Goal: Navigation & Orientation: Find specific page/section

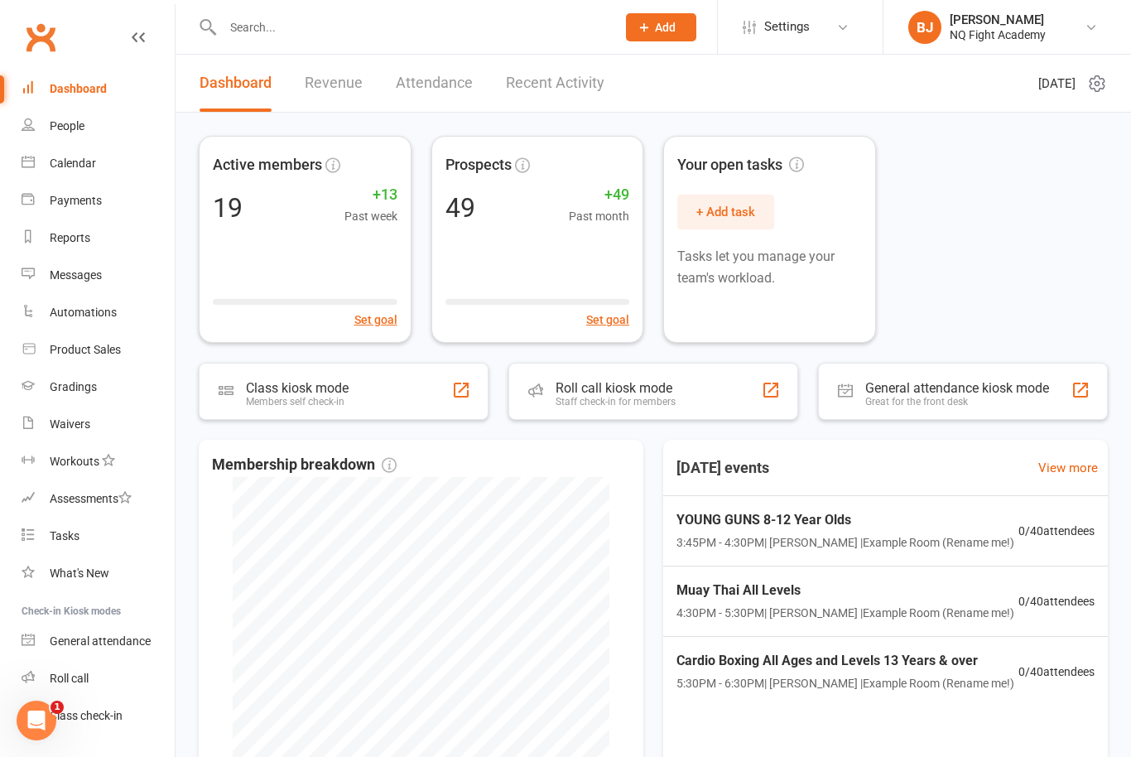
click at [340, 82] on link "Revenue" at bounding box center [334, 83] width 58 height 57
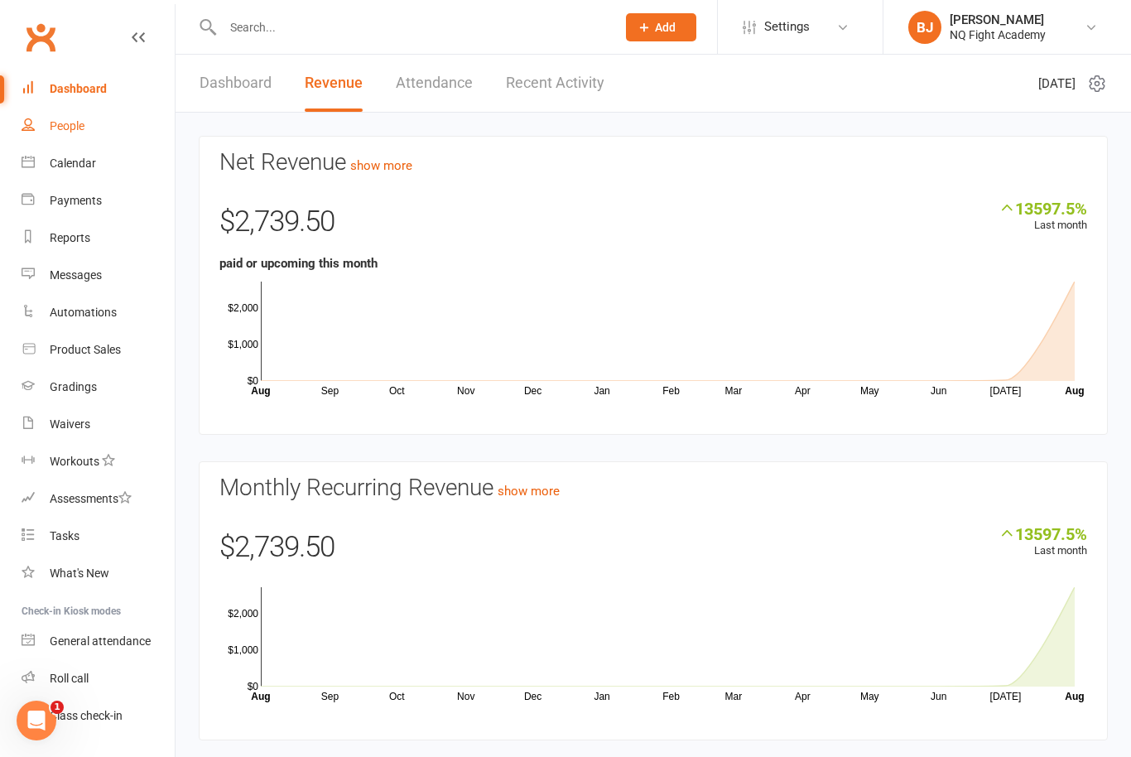
click at [84, 130] on div "People" at bounding box center [67, 125] width 35 height 13
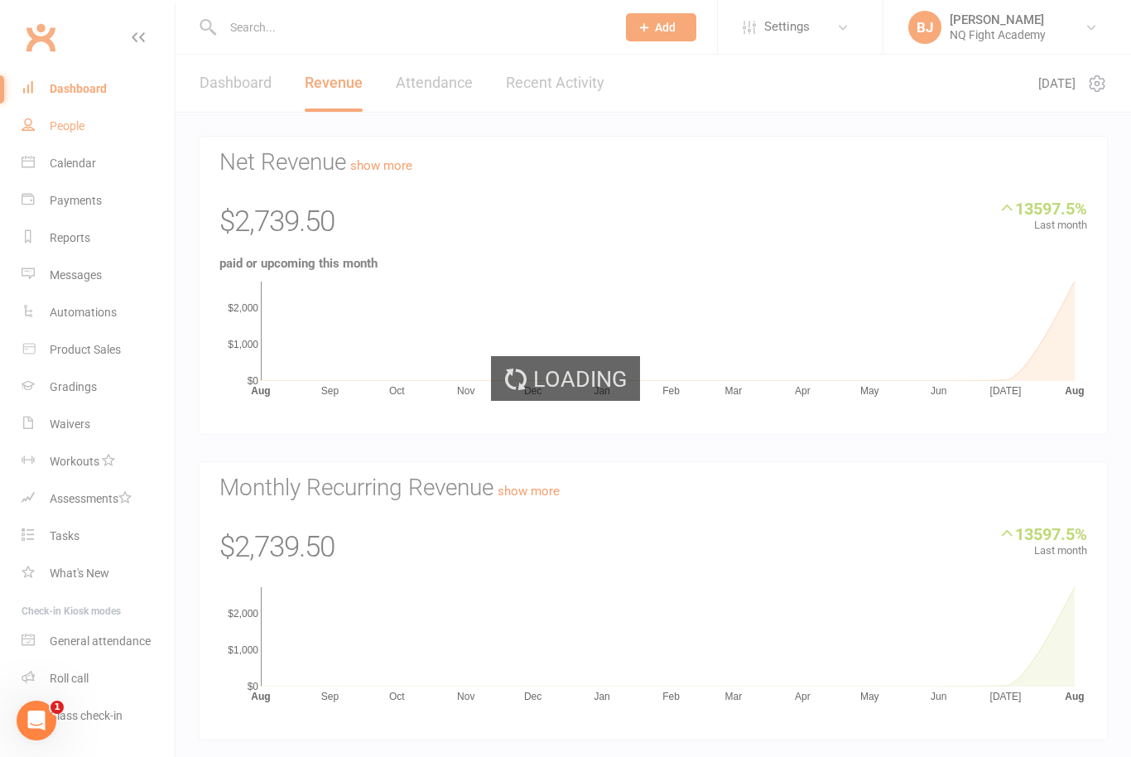
select select "100"
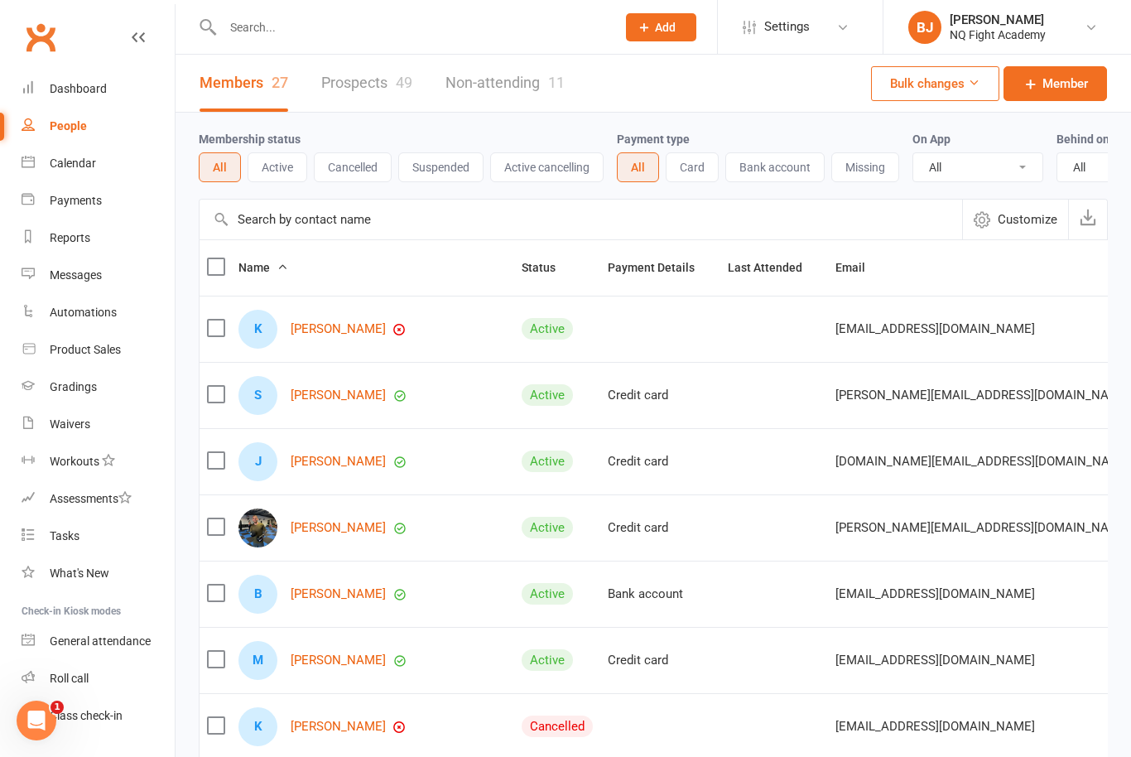
click at [265, 181] on button "Active" at bounding box center [278, 167] width 60 height 30
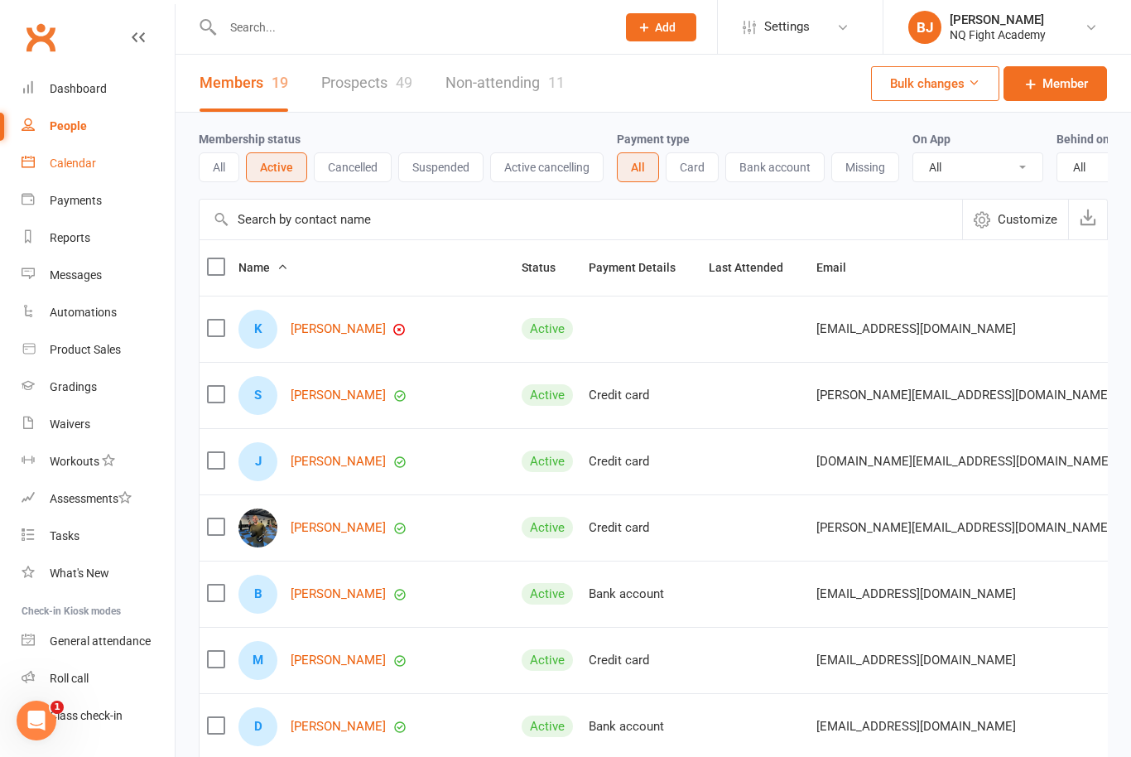
click at [75, 171] on link "Calendar" at bounding box center [98, 163] width 153 height 37
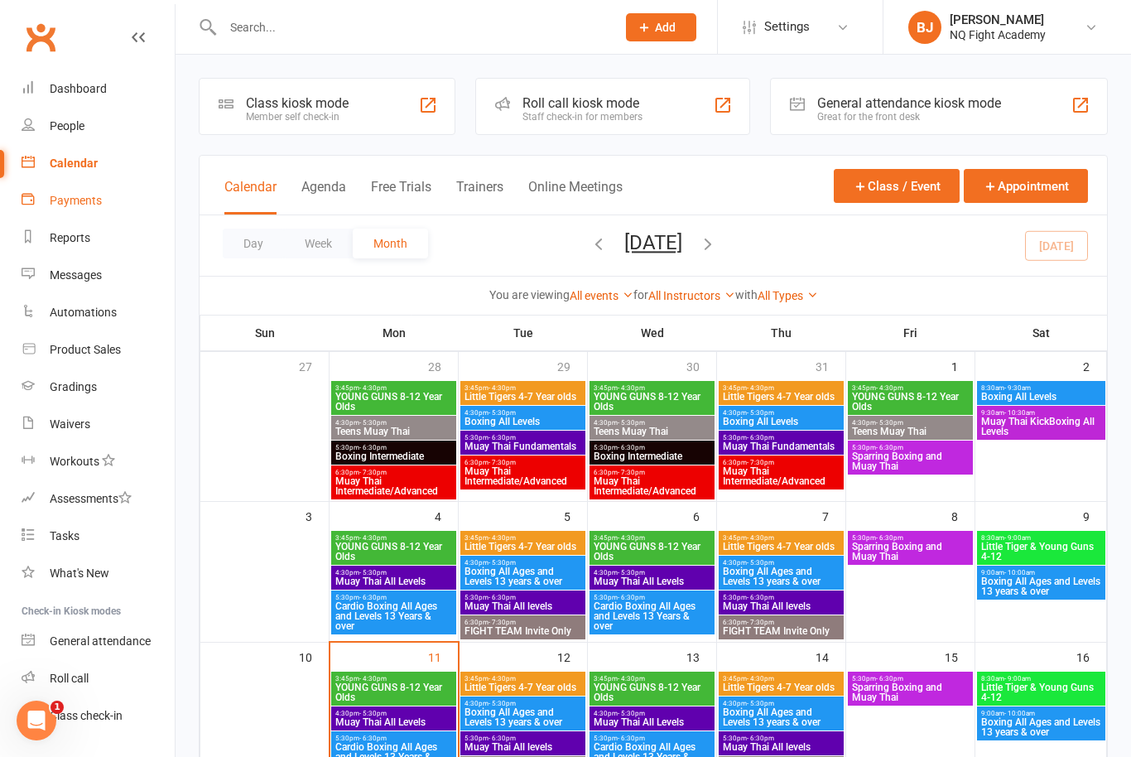
click at [68, 201] on div "Payments" at bounding box center [76, 200] width 52 height 13
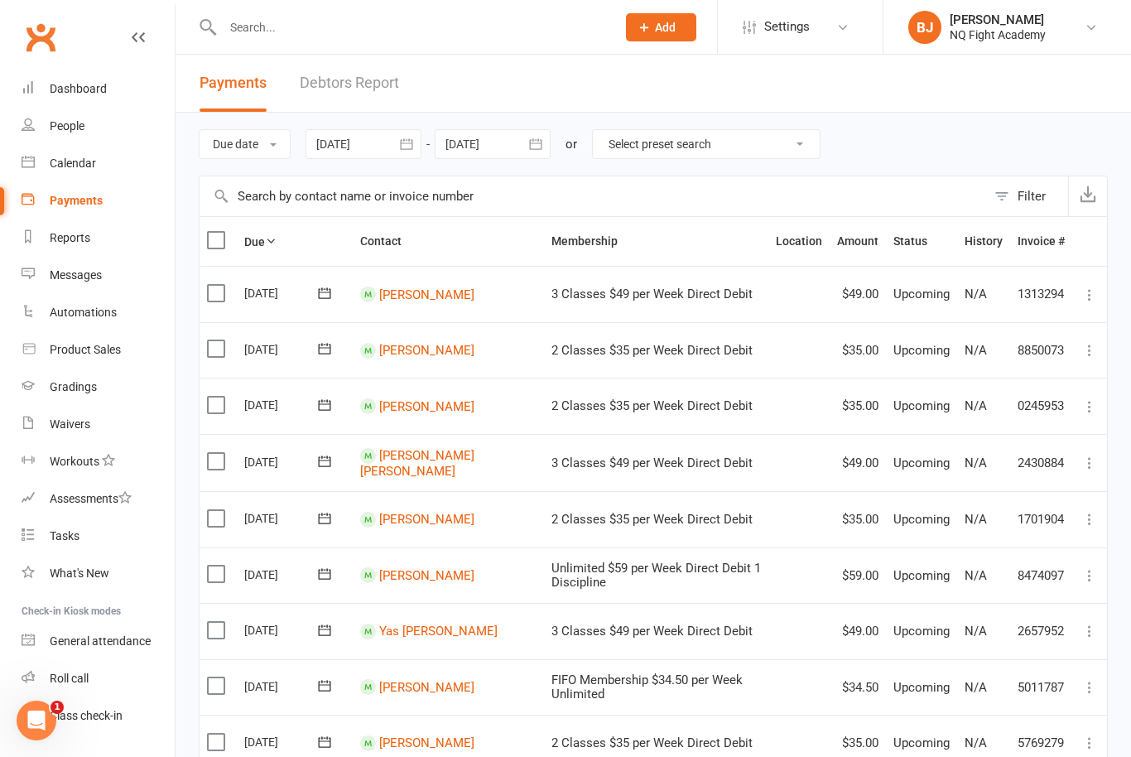
click at [494, 142] on div at bounding box center [493, 144] width 116 height 30
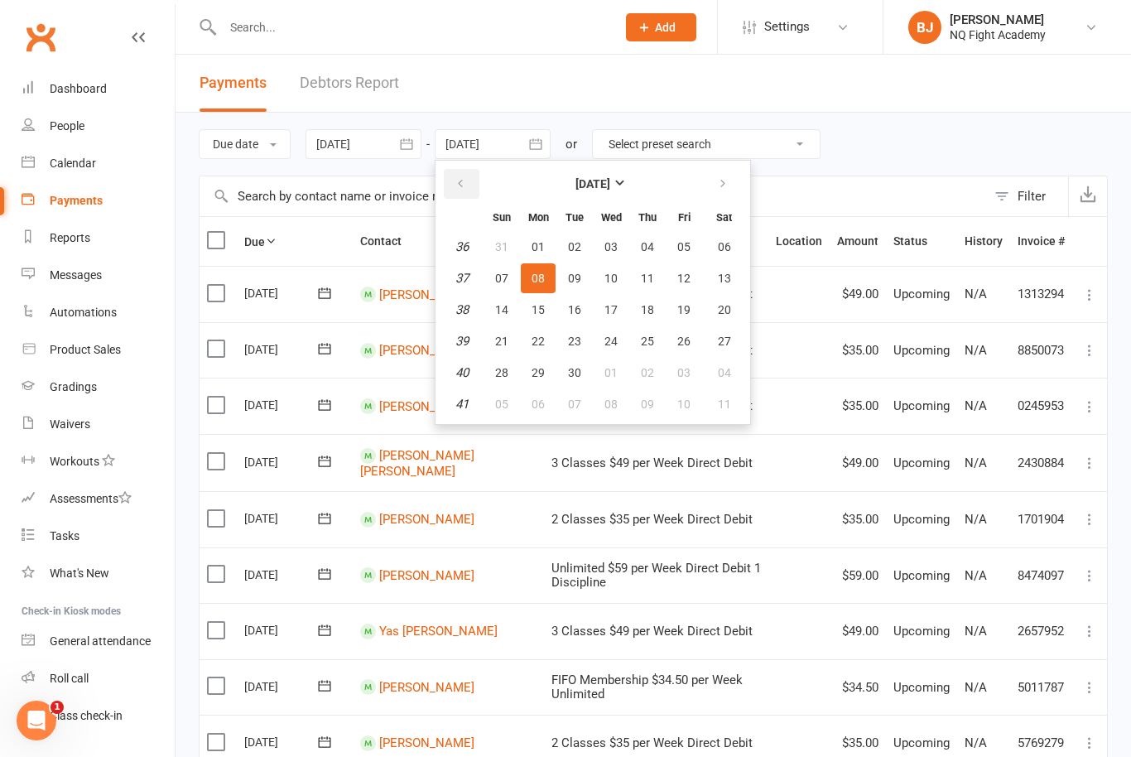
click at [464, 181] on icon "button" at bounding box center [461, 183] width 12 height 13
click at [722, 195] on button "button" at bounding box center [725, 184] width 36 height 30
click at [513, 272] on button "03" at bounding box center [502, 278] width 35 height 30
type input "[DATE]"
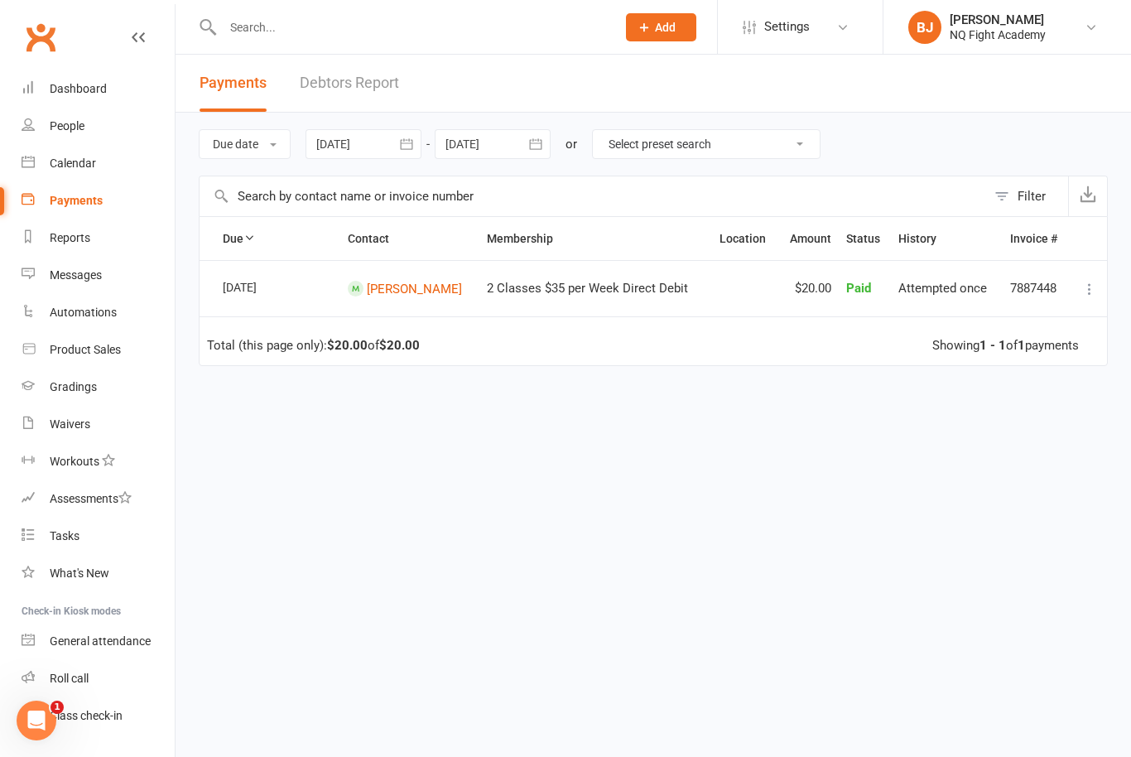
click at [369, 146] on div at bounding box center [364, 144] width 116 height 30
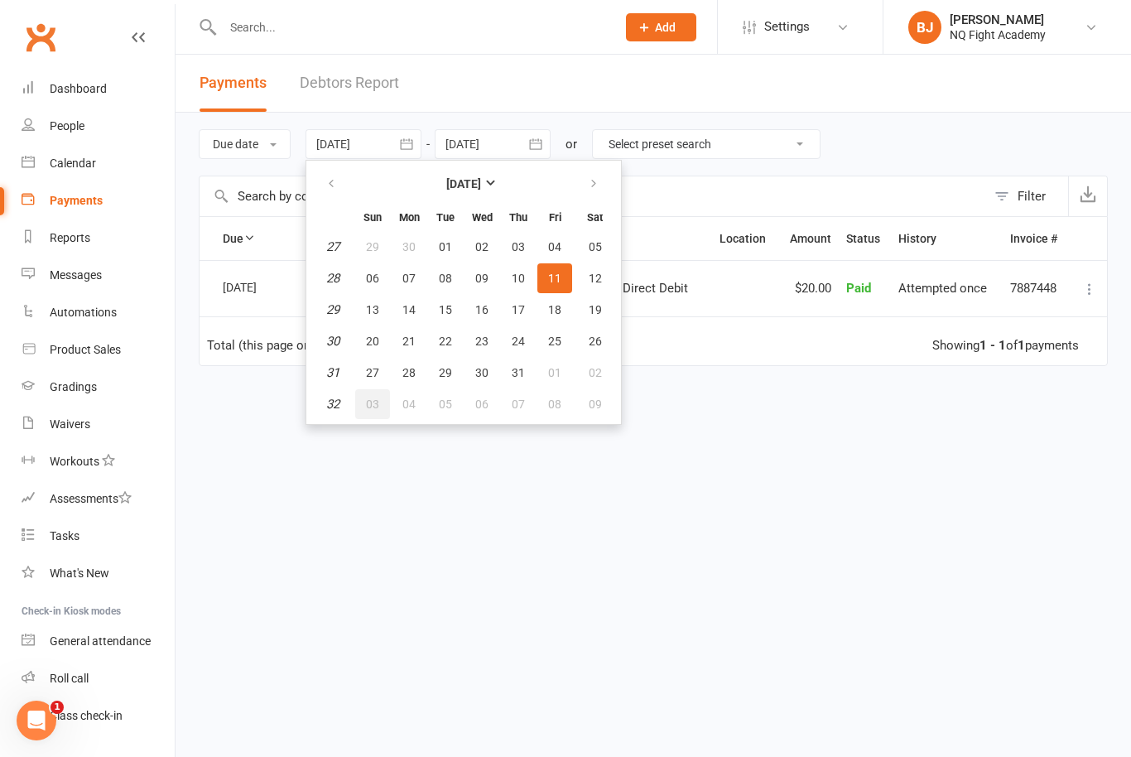
click at [377, 408] on span "03" at bounding box center [372, 404] width 13 height 13
type input "[DATE]"
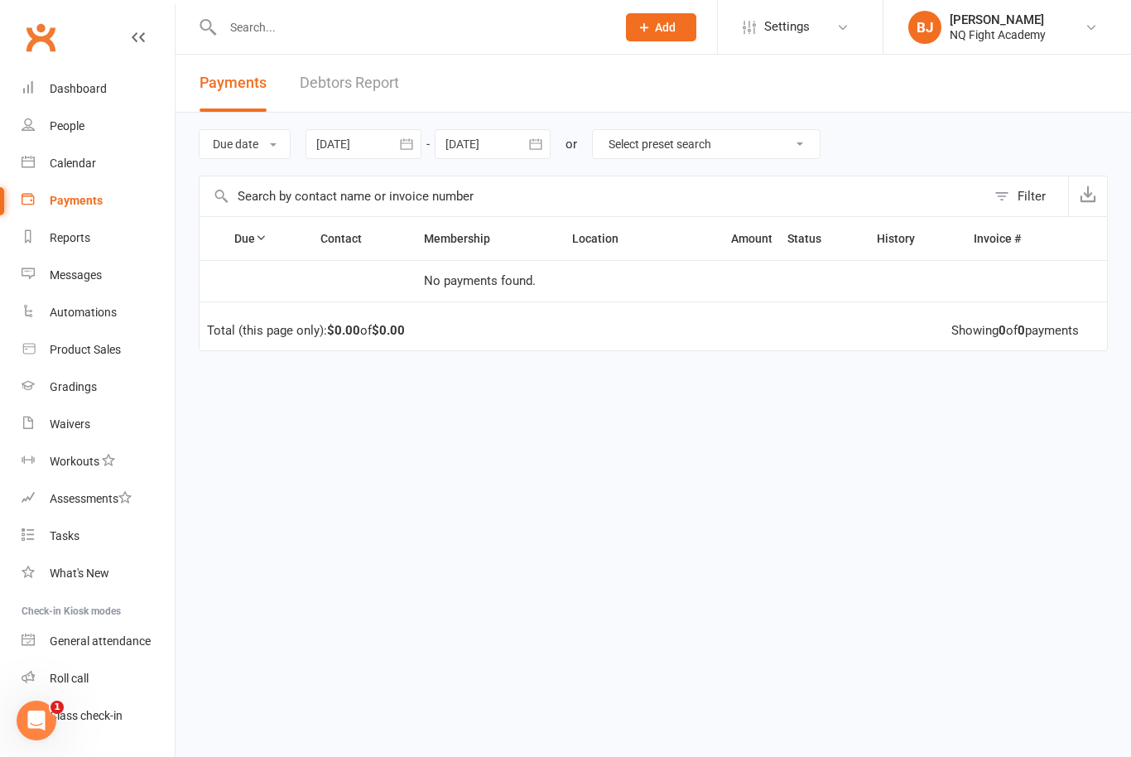
click at [485, 147] on div at bounding box center [493, 144] width 116 height 30
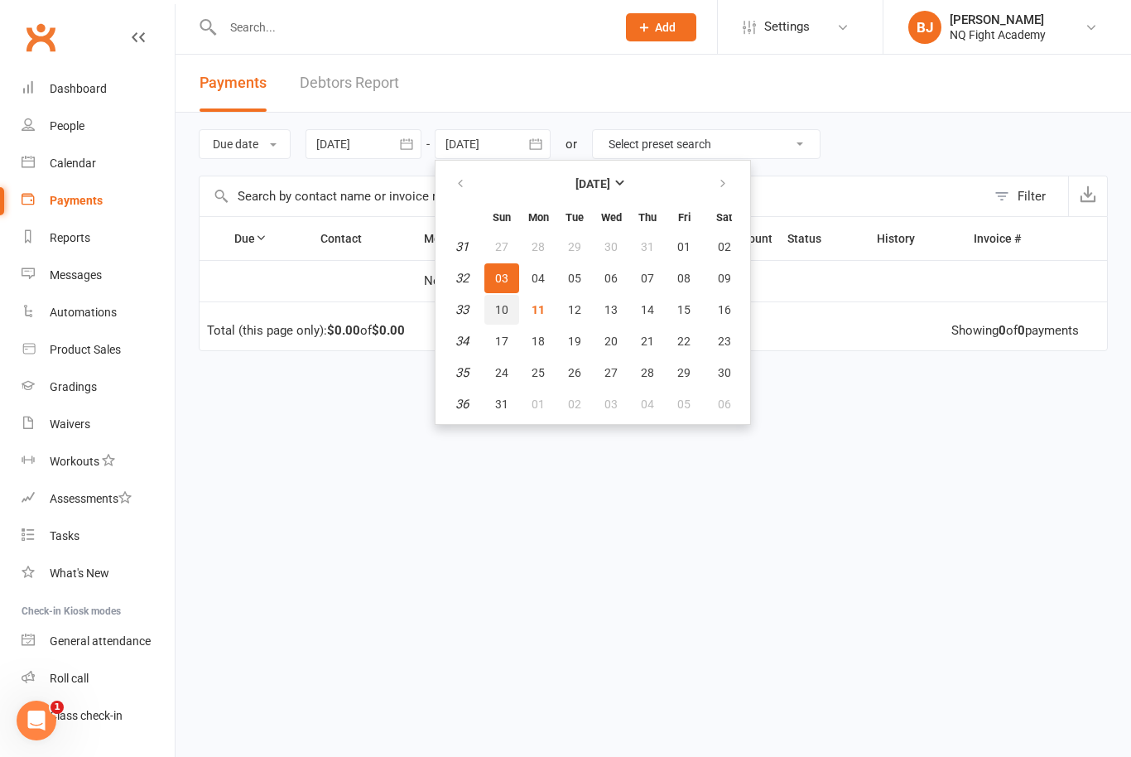
click at [507, 316] on button "10" at bounding box center [502, 310] width 35 height 30
type input "[DATE]"
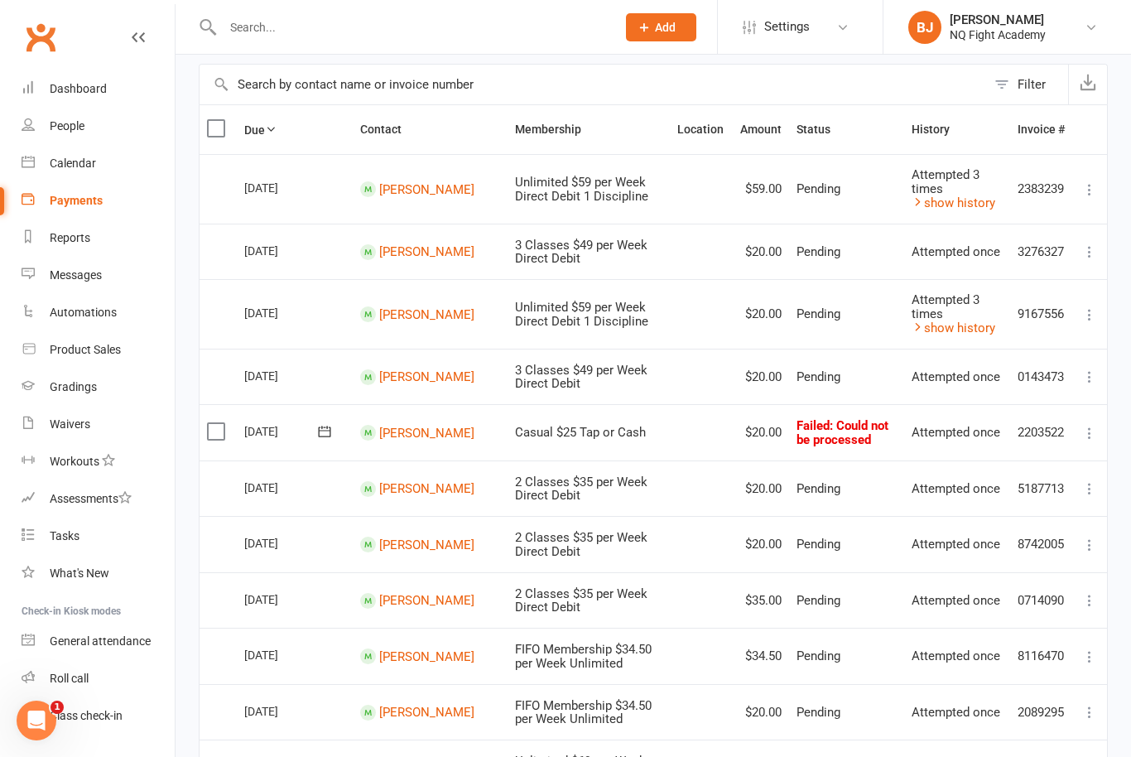
scroll to position [109, 0]
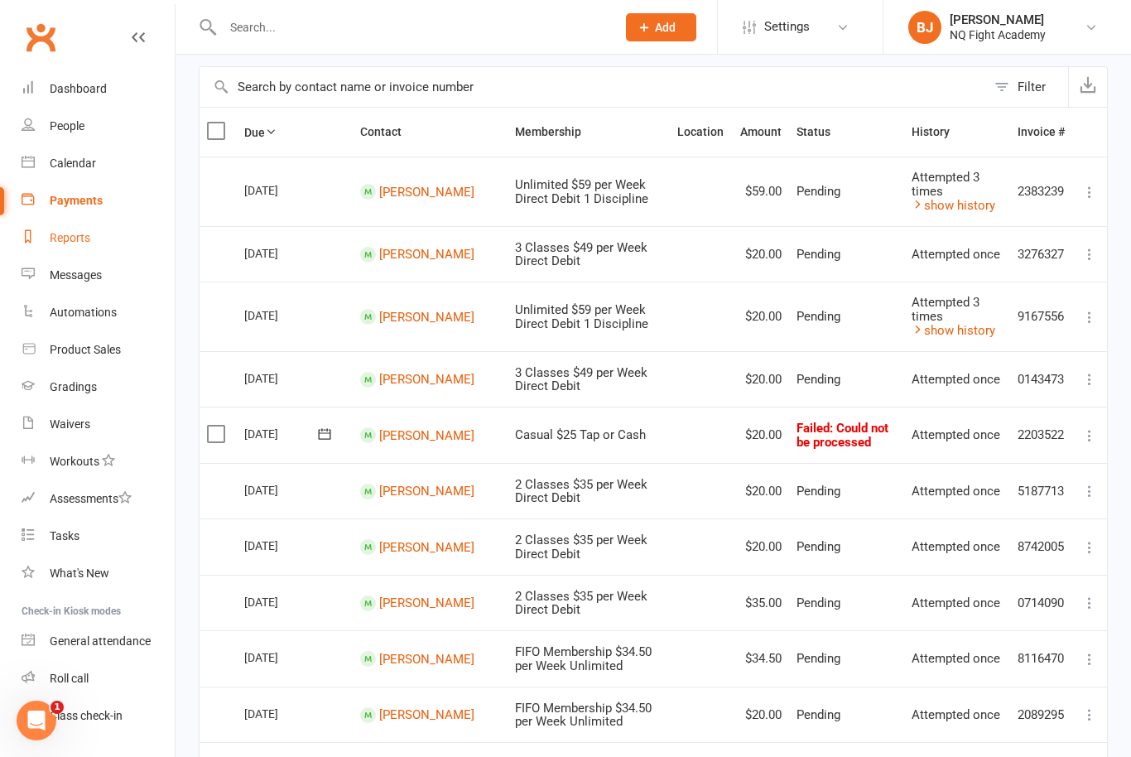
click at [90, 239] on link "Reports" at bounding box center [98, 237] width 153 height 37
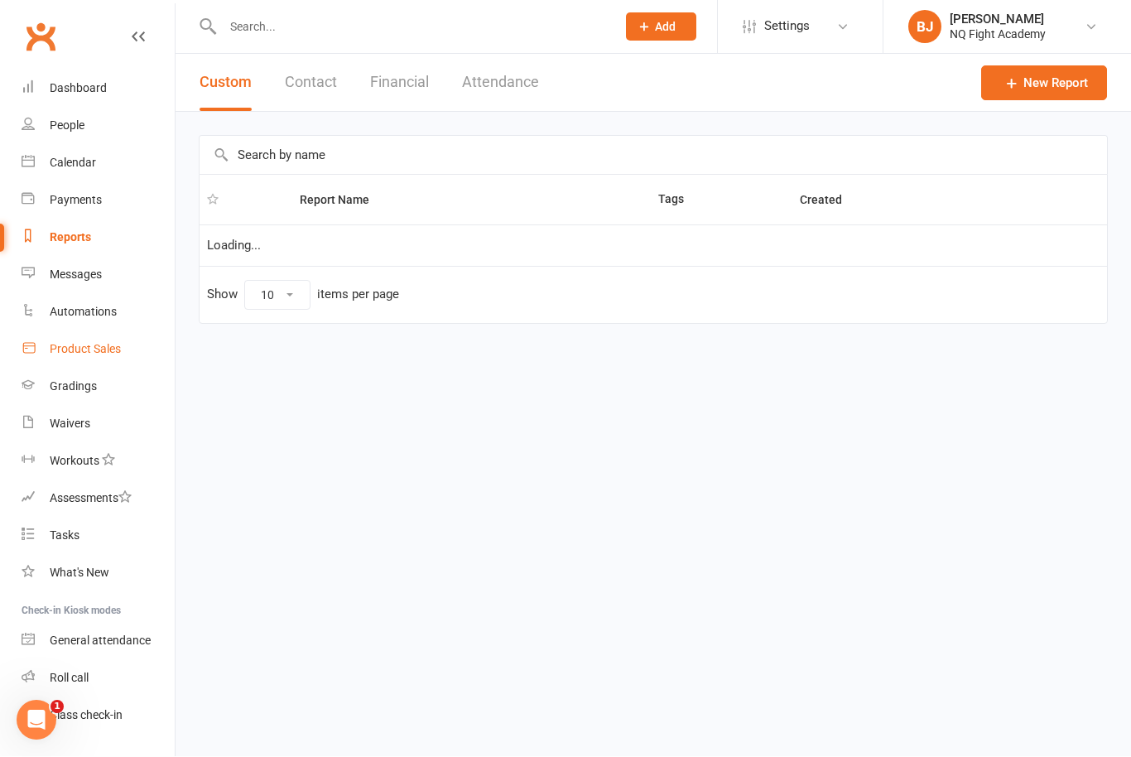
scroll to position [1, 0]
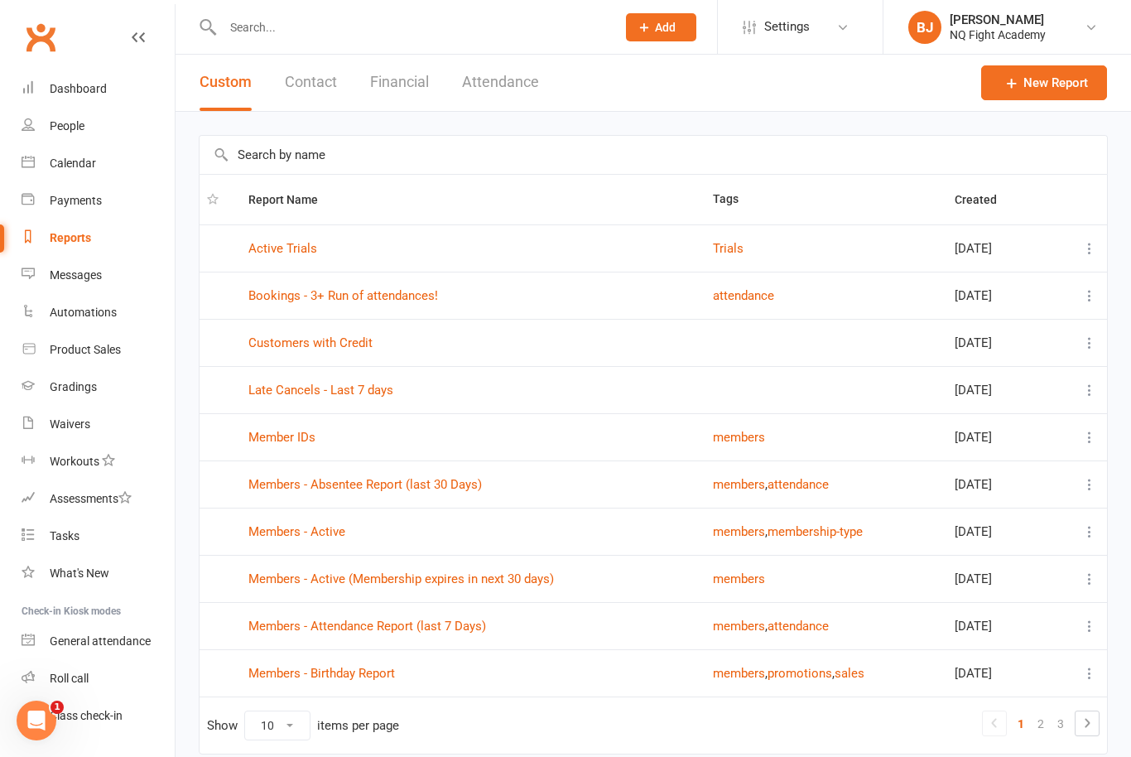
click at [323, 81] on button "Contact" at bounding box center [311, 82] width 52 height 57
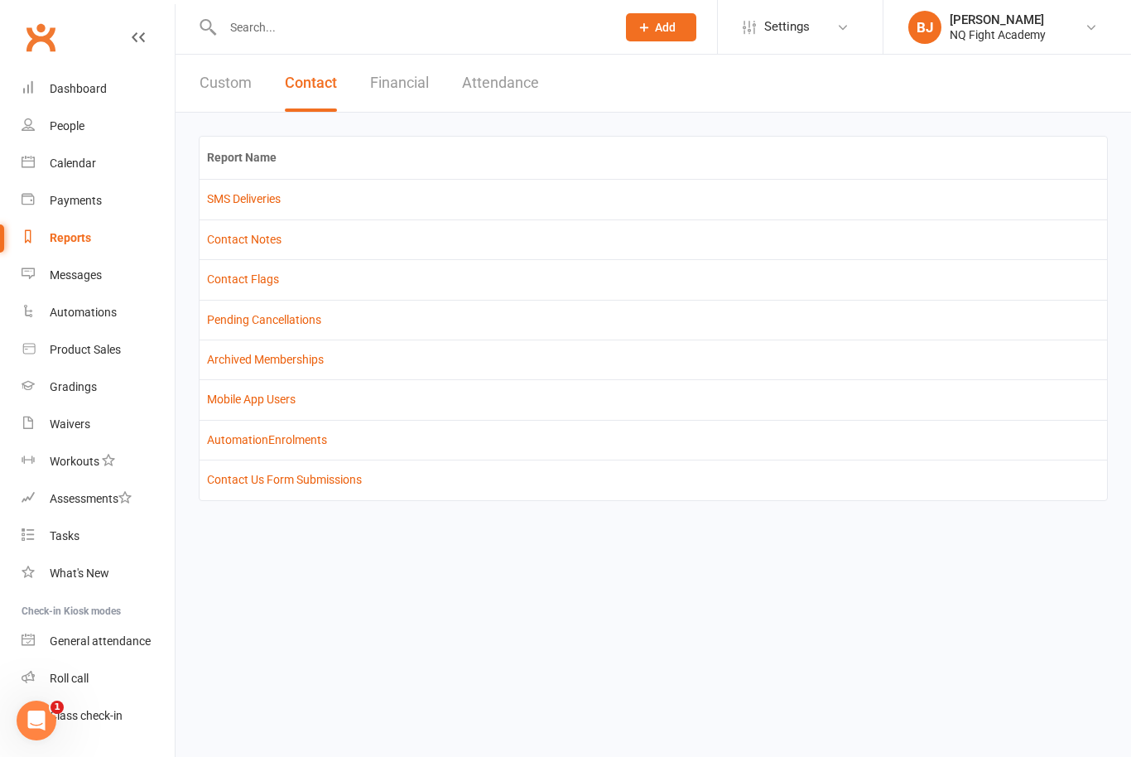
click at [398, 92] on button "Financial" at bounding box center [399, 83] width 59 height 57
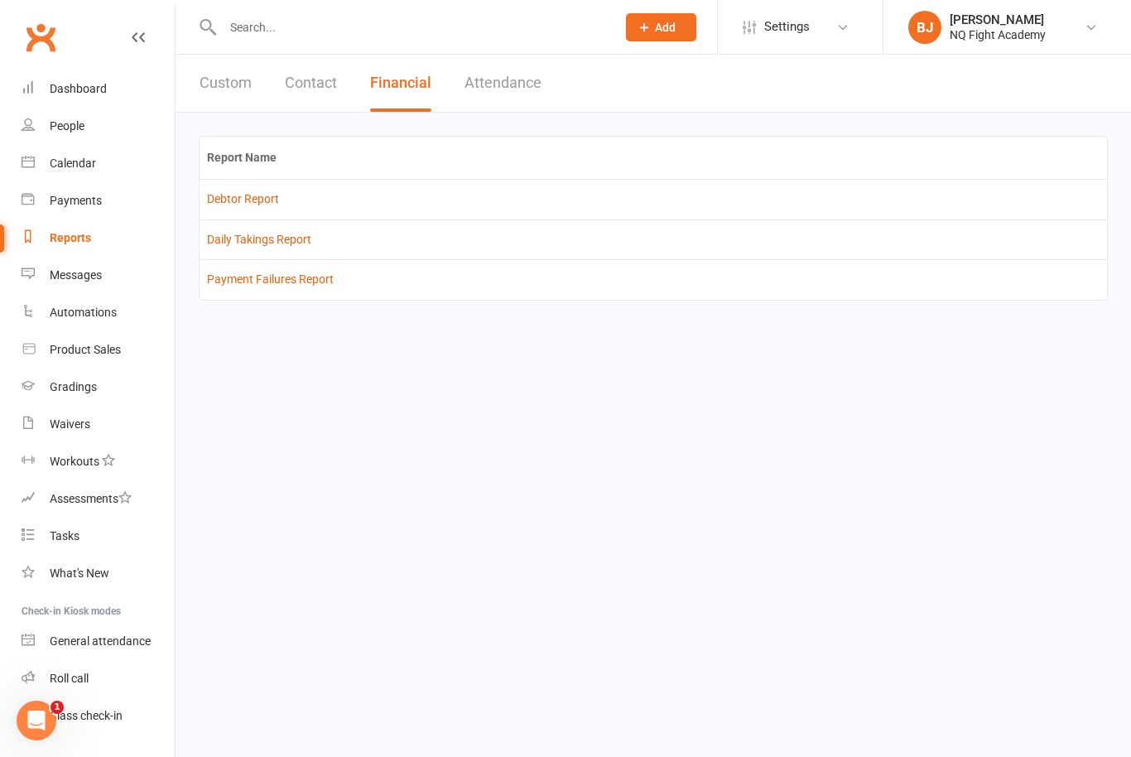
click at [258, 198] on link "Debtor Report" at bounding box center [243, 198] width 72 height 13
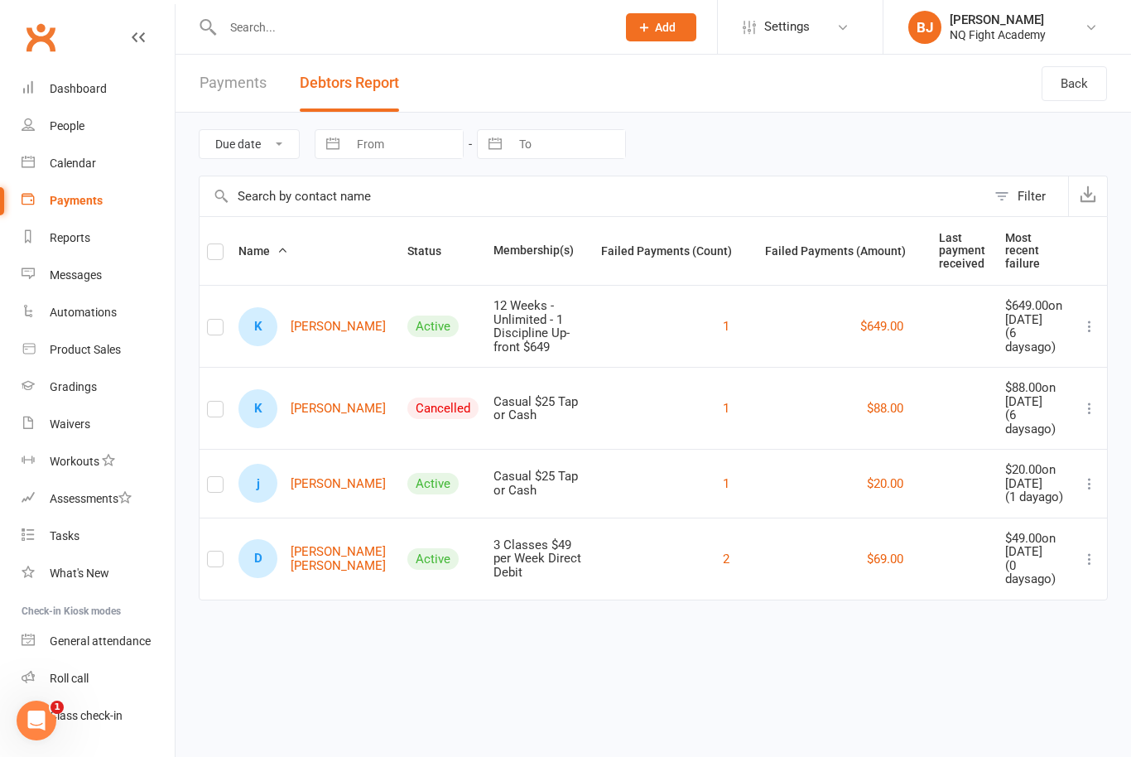
click at [263, 80] on link "Payments" at bounding box center [233, 83] width 67 height 57
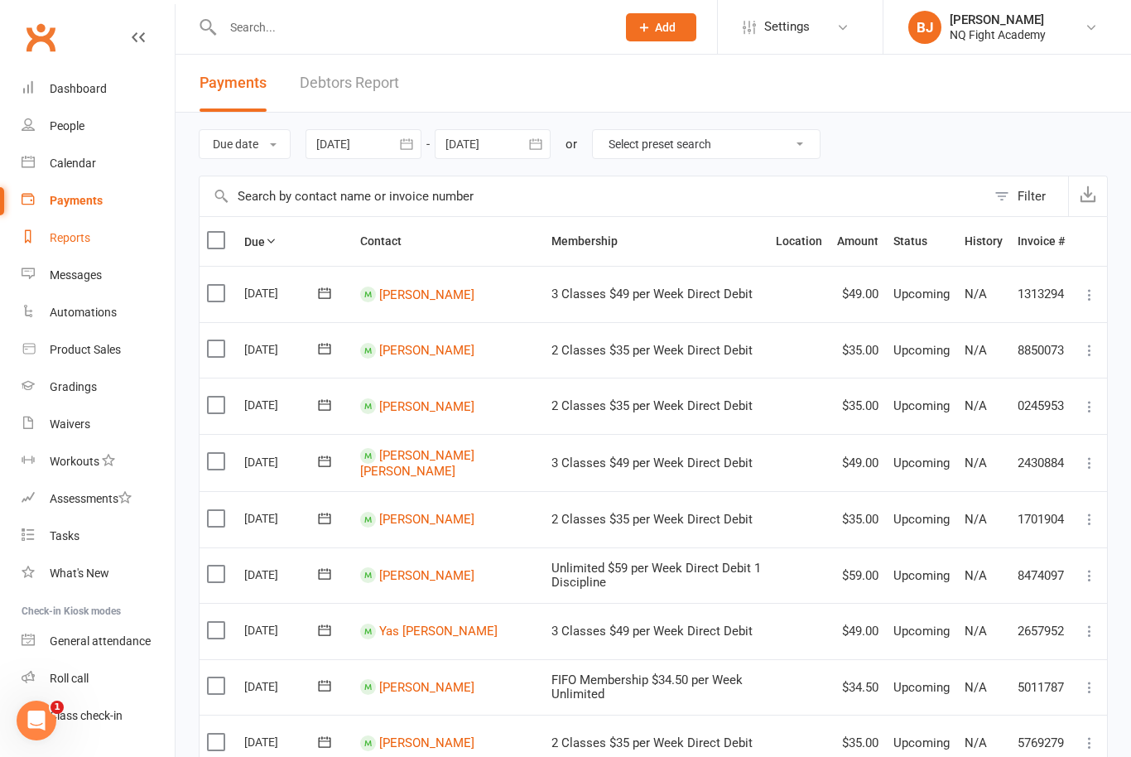
click at [83, 243] on div "Reports" at bounding box center [70, 237] width 41 height 13
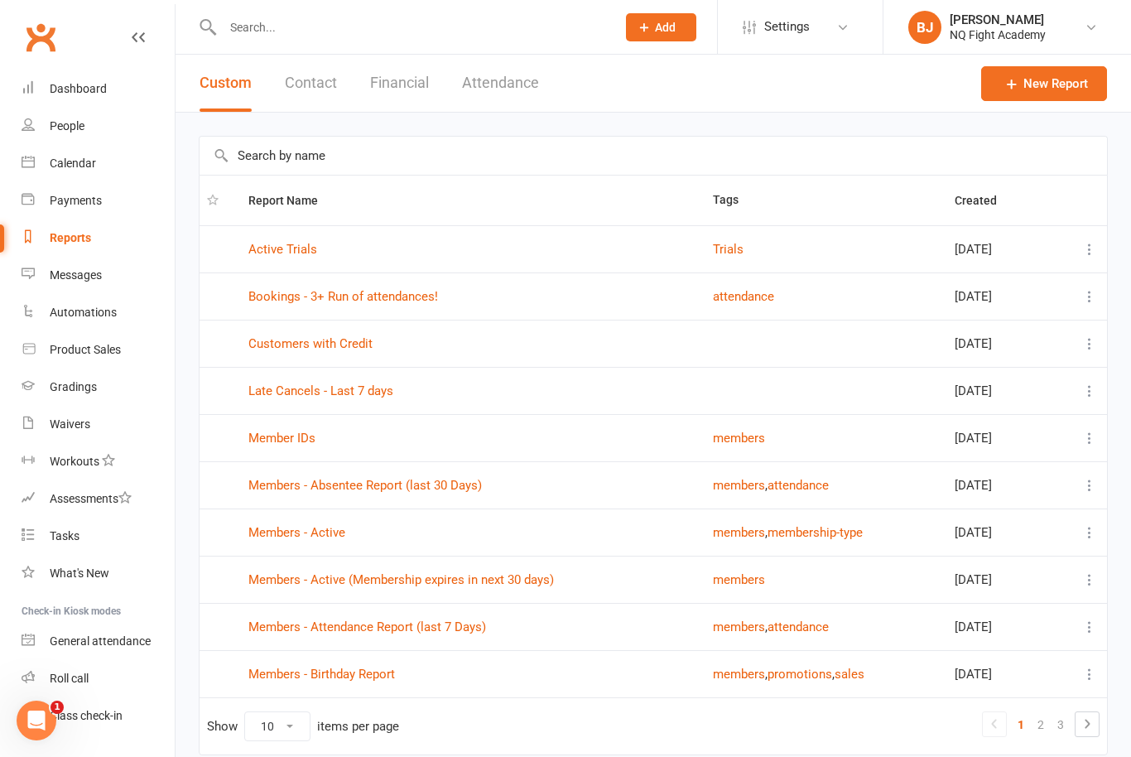
click at [422, 87] on button "Financial" at bounding box center [399, 83] width 59 height 57
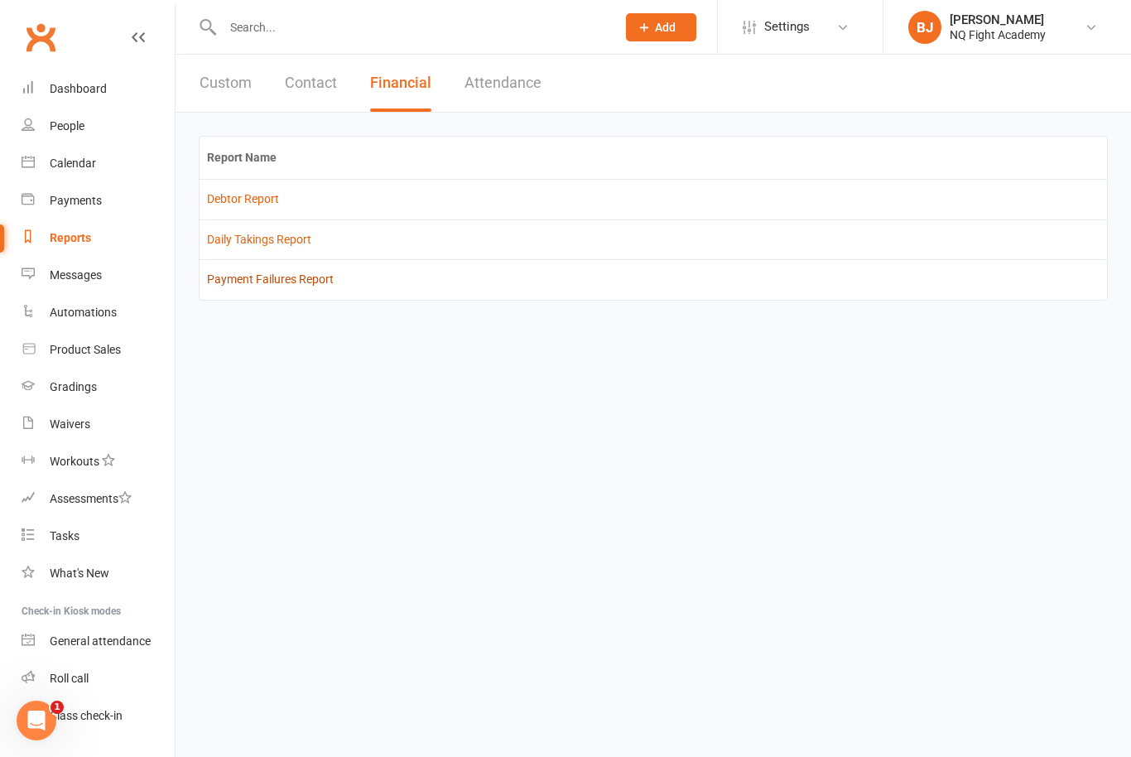
click at [318, 284] on link "Payment Failures Report" at bounding box center [270, 279] width 127 height 13
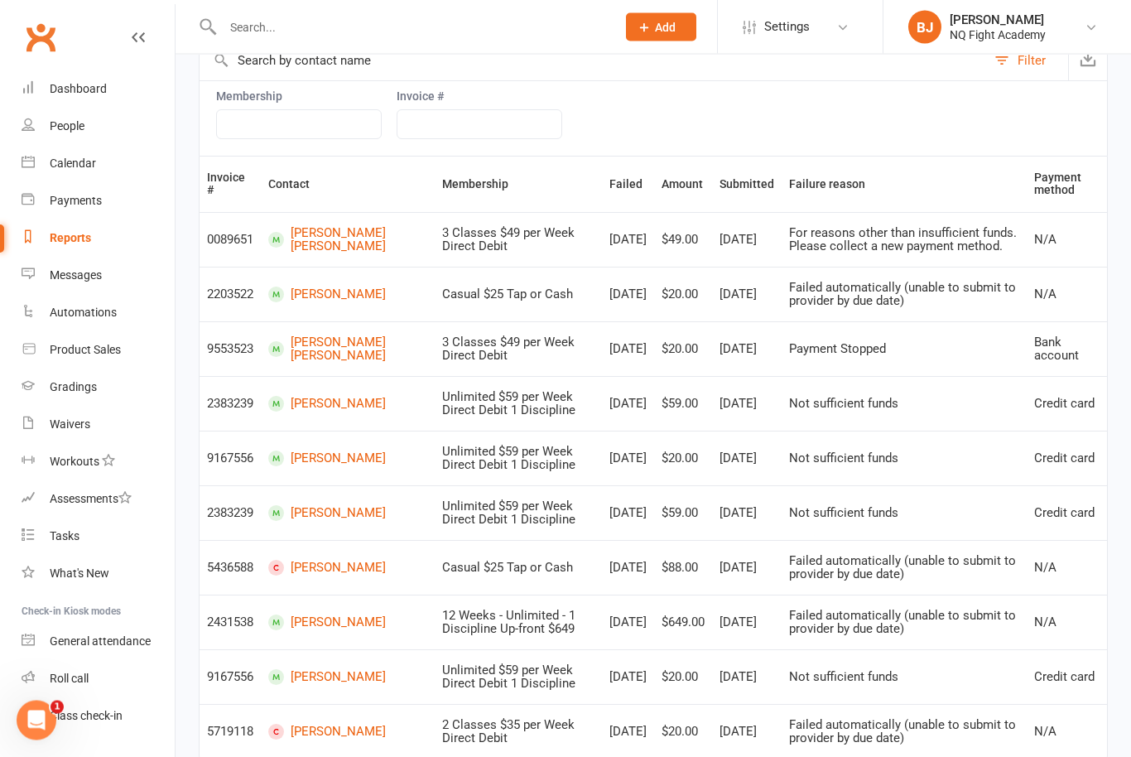
scroll to position [218, 0]
click at [49, 713] on div "Open Intercom Messenger" at bounding box center [36, 719] width 55 height 55
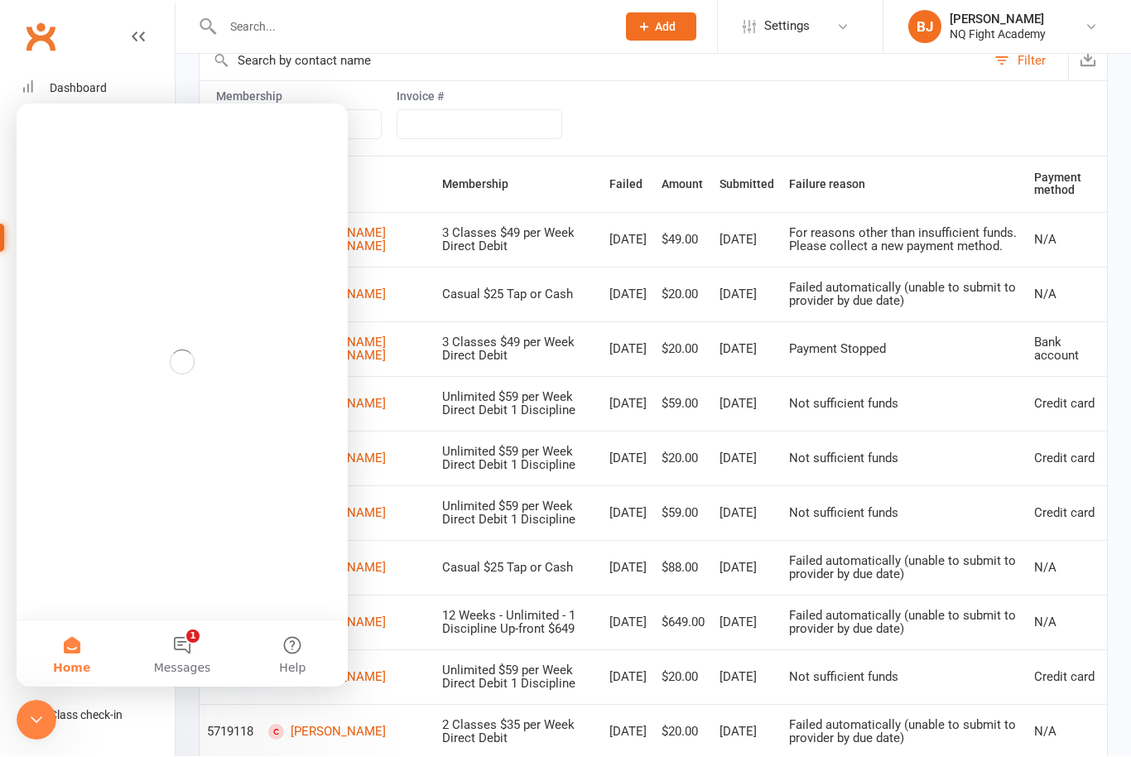
scroll to position [0, 0]
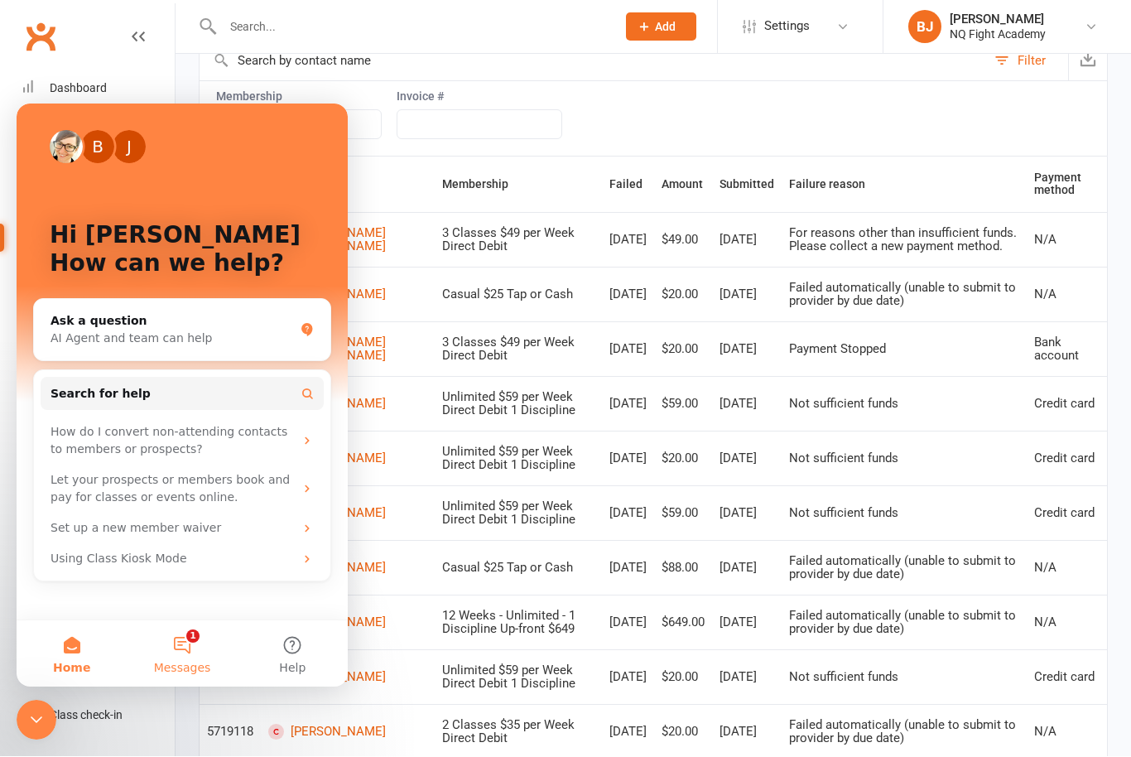
click at [181, 643] on button "1 Messages" at bounding box center [182, 653] width 110 height 66
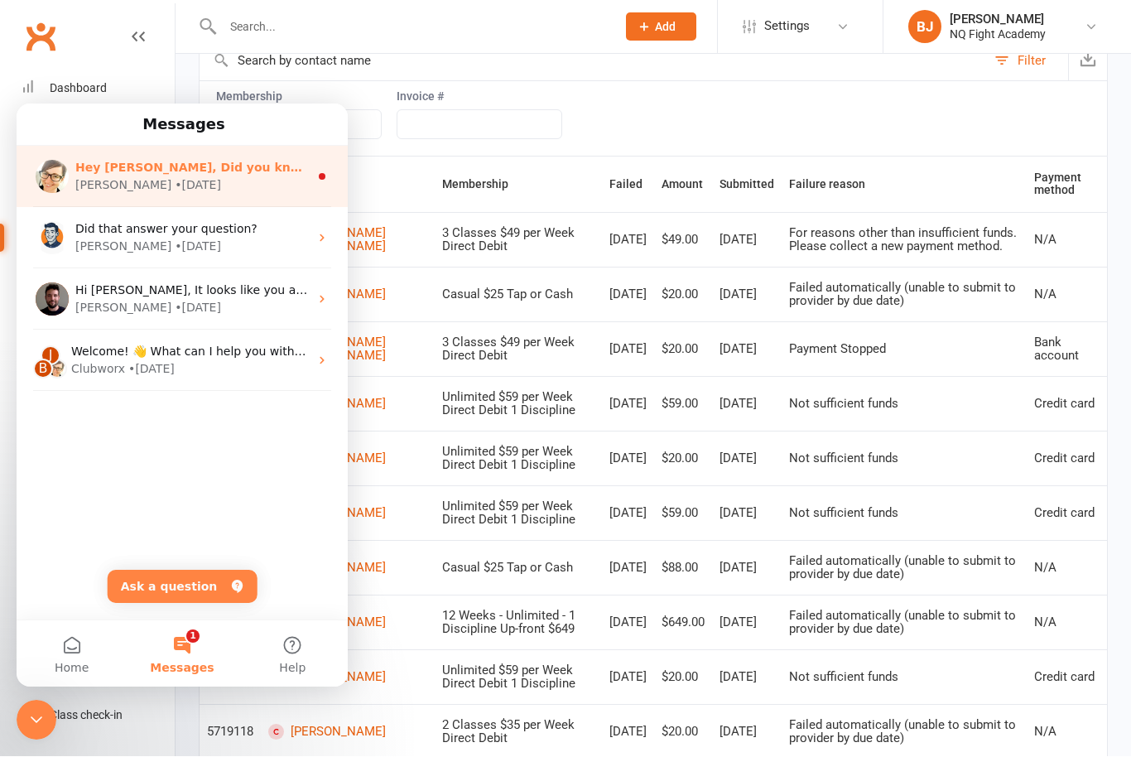
click at [180, 182] on div "[PERSON_NAME] • [DATE]" at bounding box center [192, 184] width 234 height 17
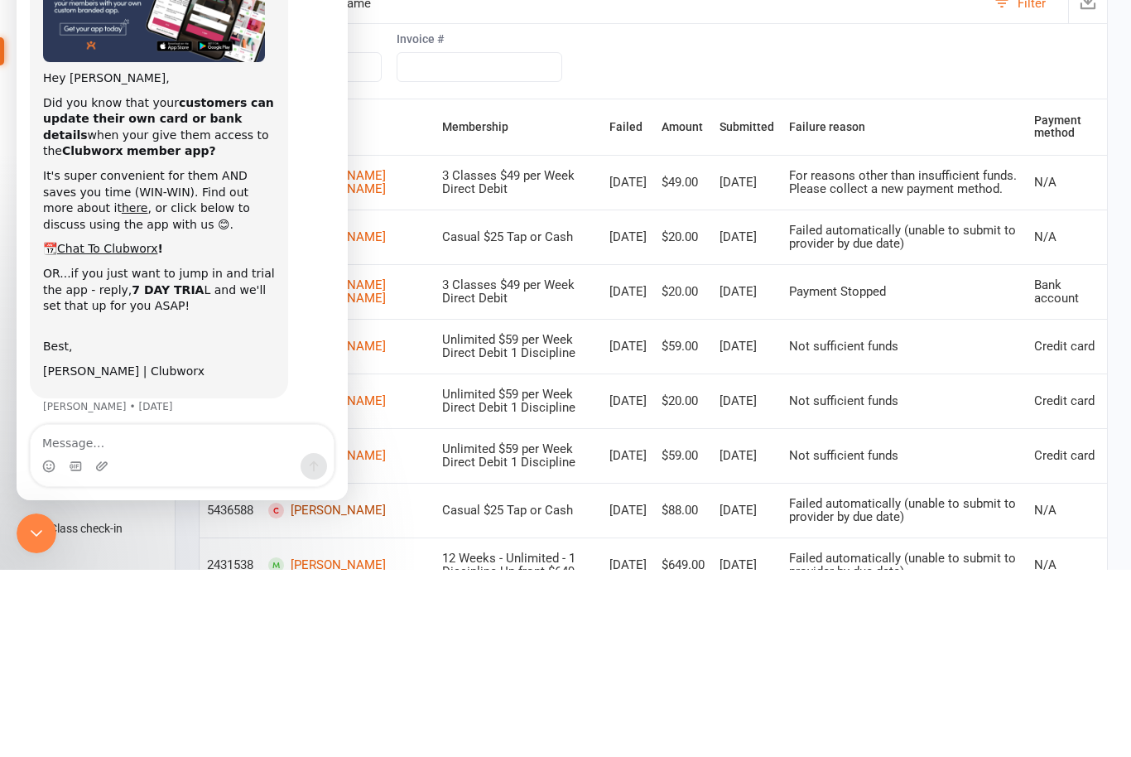
scroll to position [273, 0]
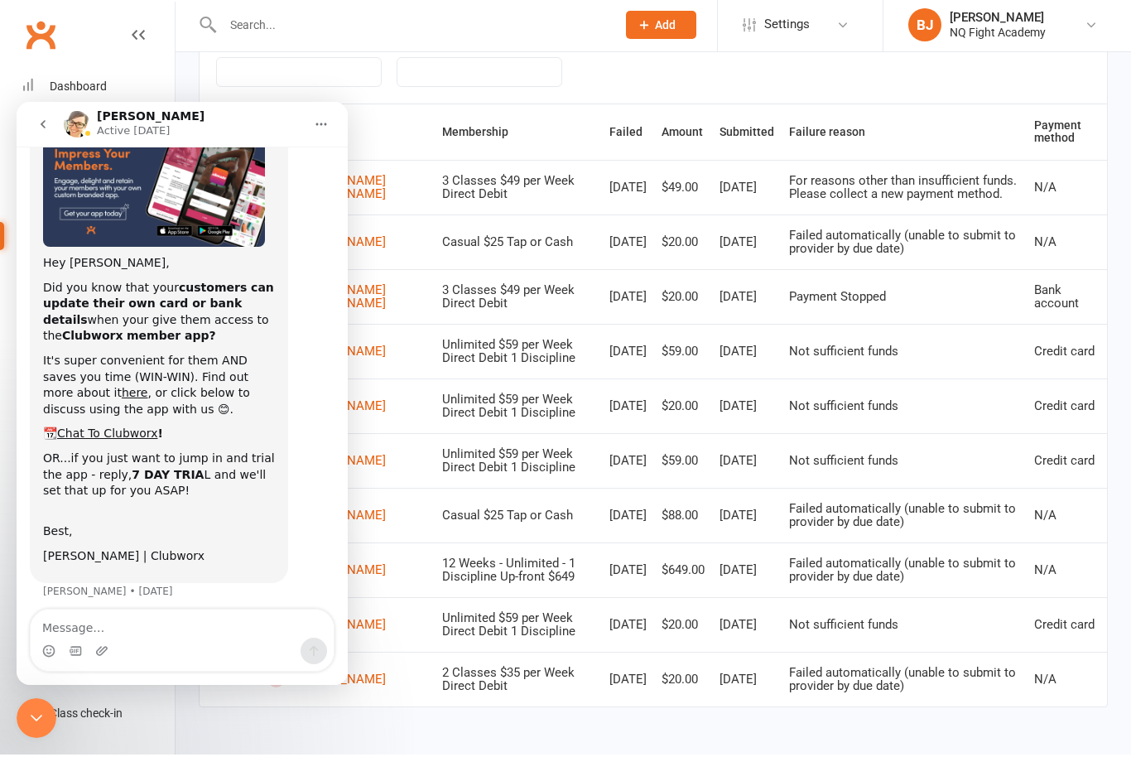
click at [273, 729] on html "Prospect Member Non-attending contact Class / event Appointment Grading event T…" at bounding box center [565, 244] width 1131 height 1025
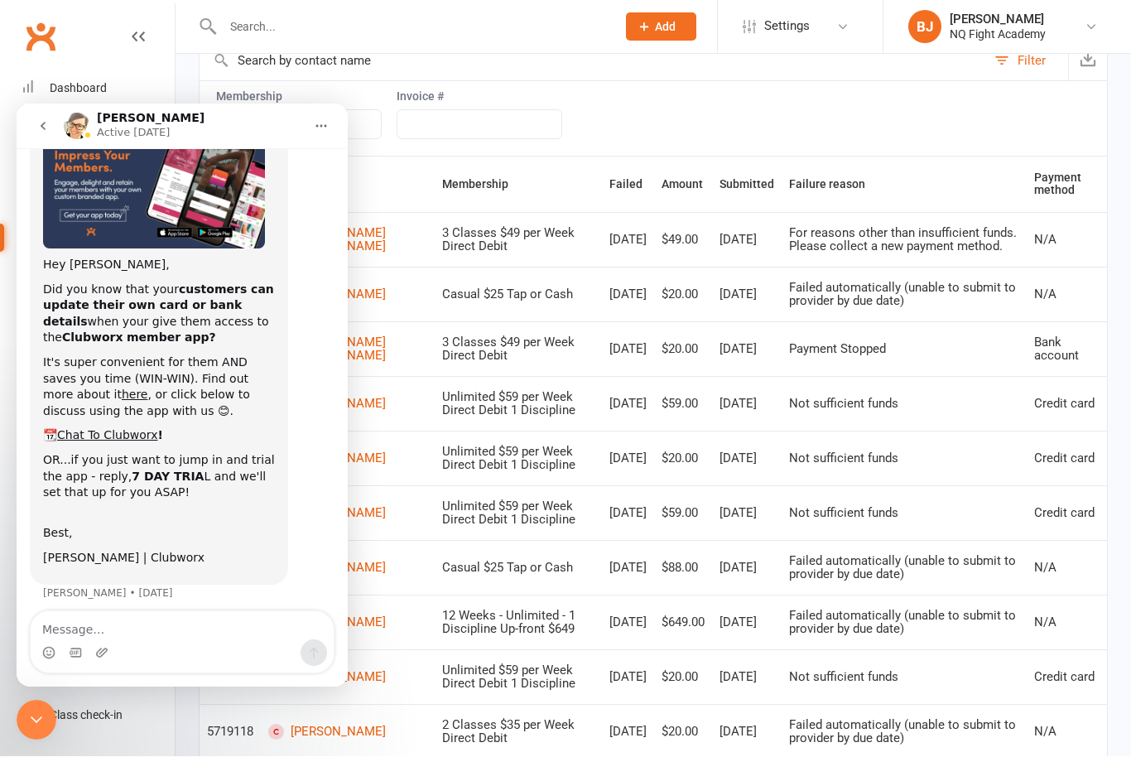
click at [44, 119] on icon "go back" at bounding box center [42, 125] width 13 height 13
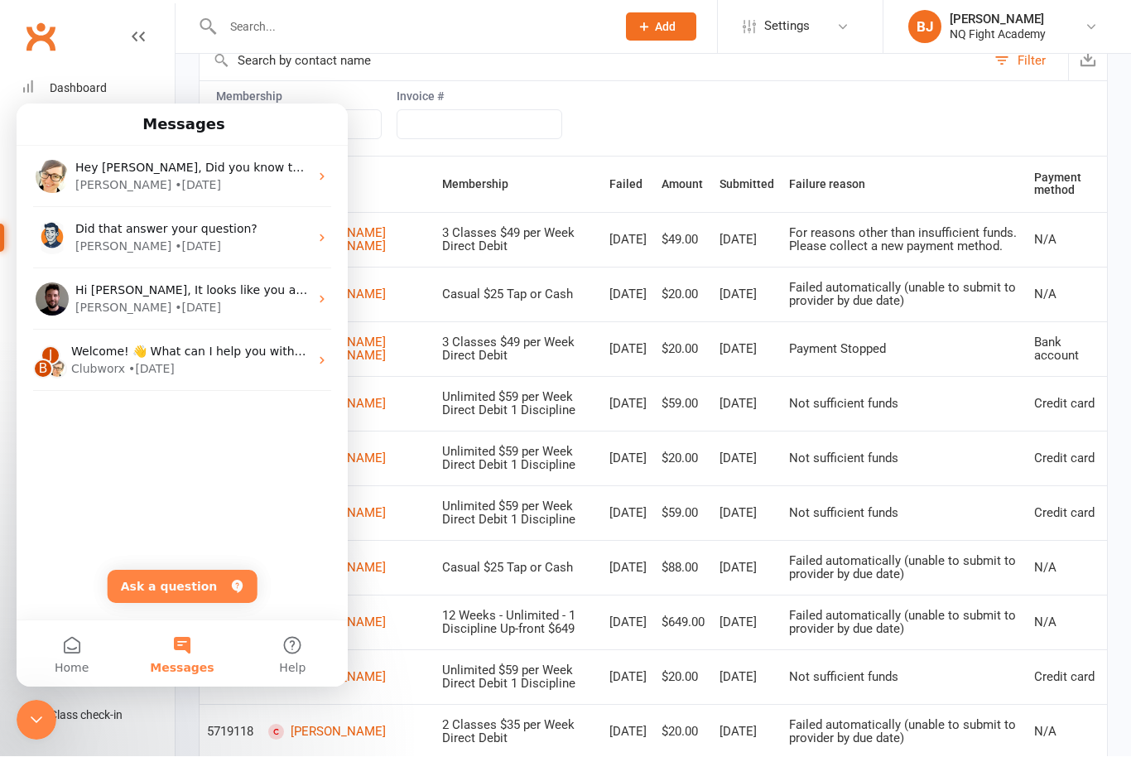
click at [153, 109] on link "People" at bounding box center [98, 126] width 153 height 37
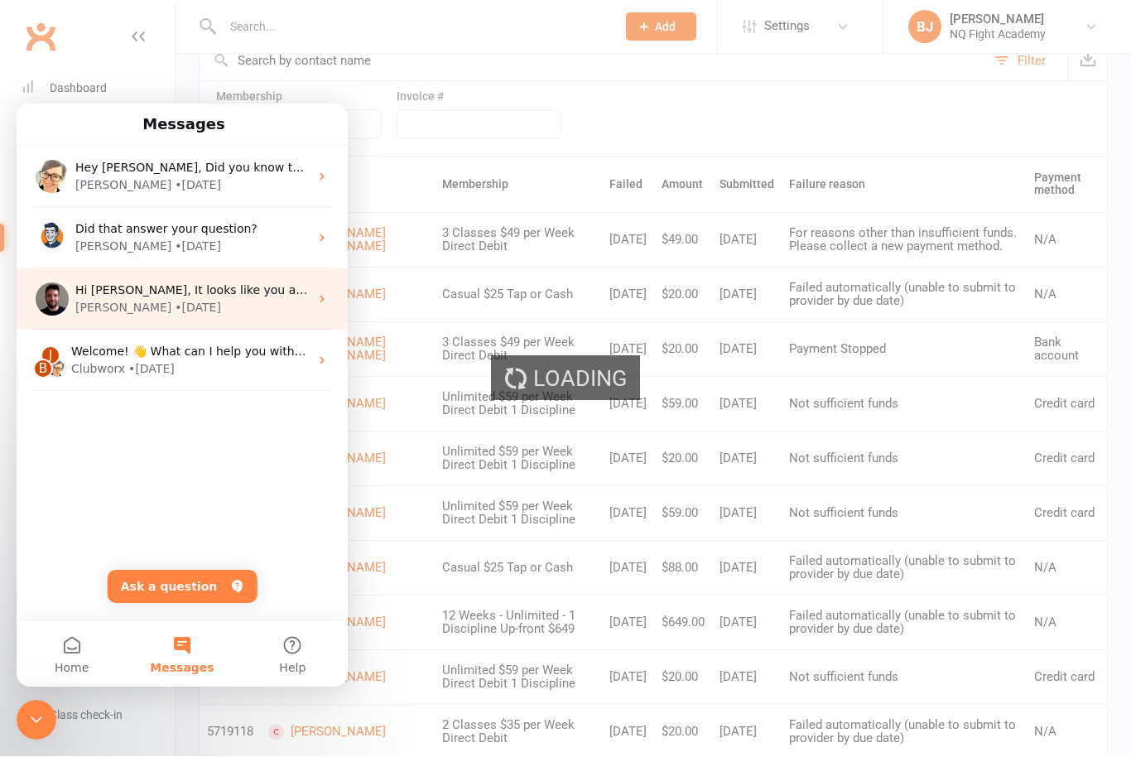
select select "100"
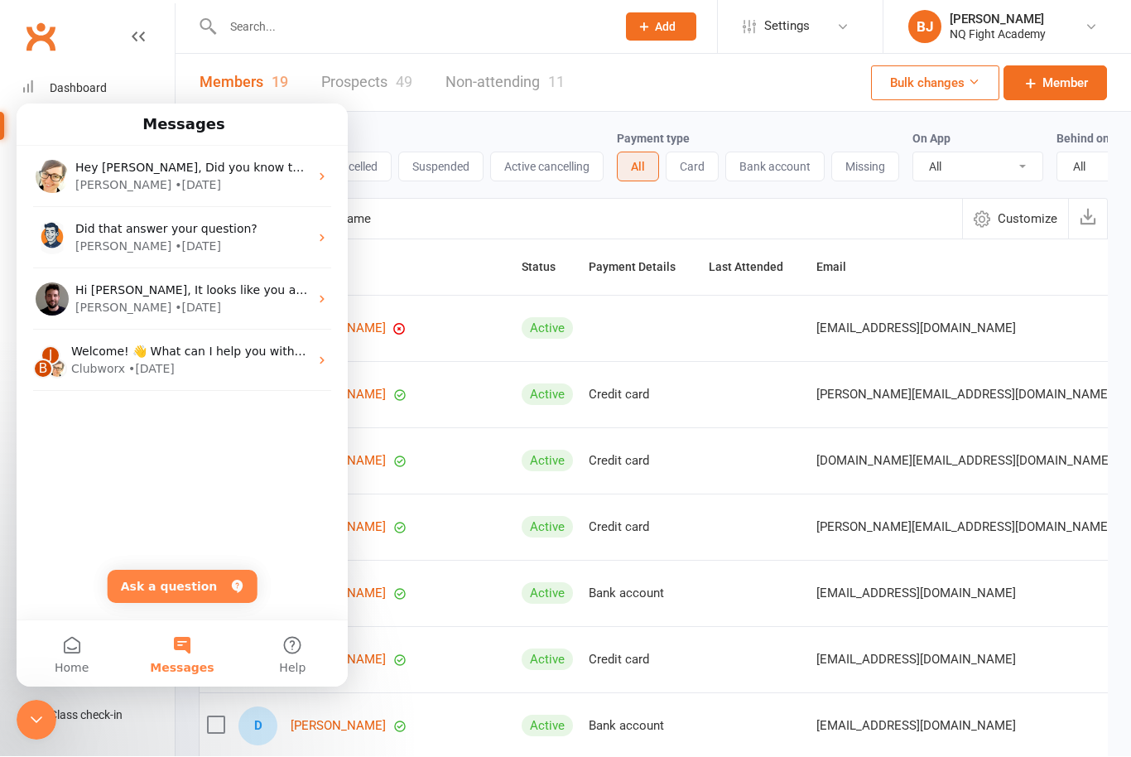
scroll to position [1, 0]
click at [101, 663] on button "Home" at bounding box center [72, 654] width 110 height 66
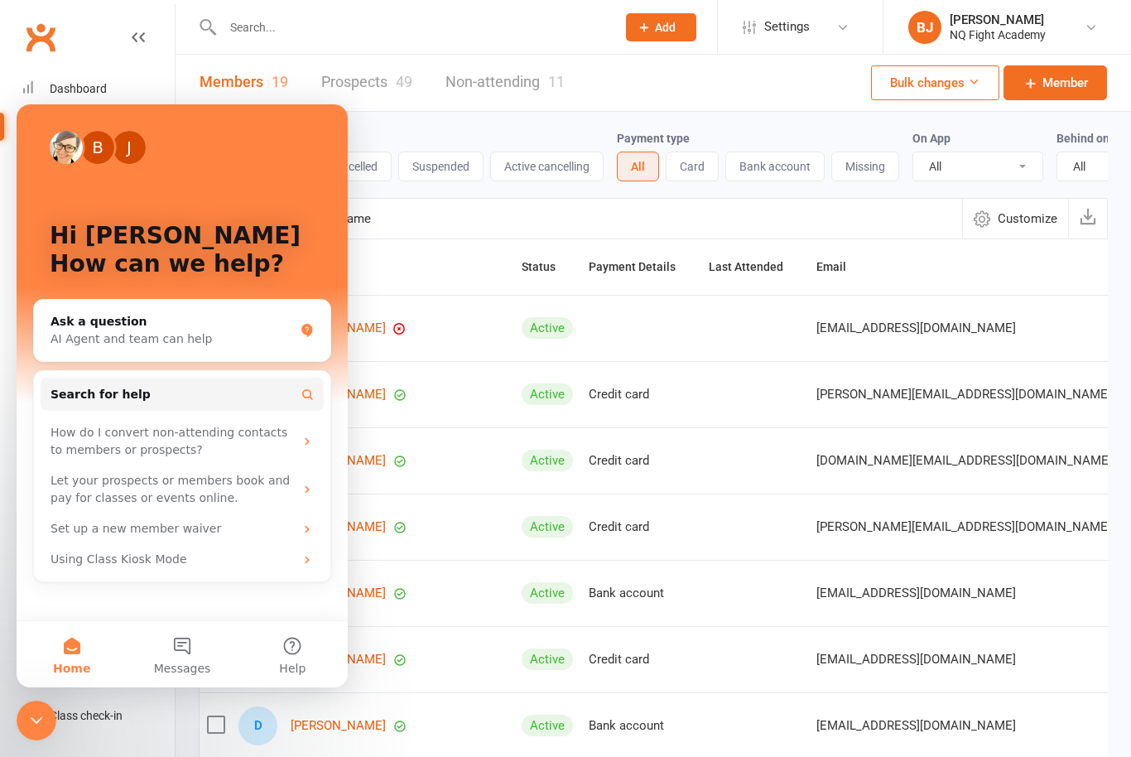
click at [38, 712] on icon "Close Intercom Messenger" at bounding box center [37, 721] width 20 height 20
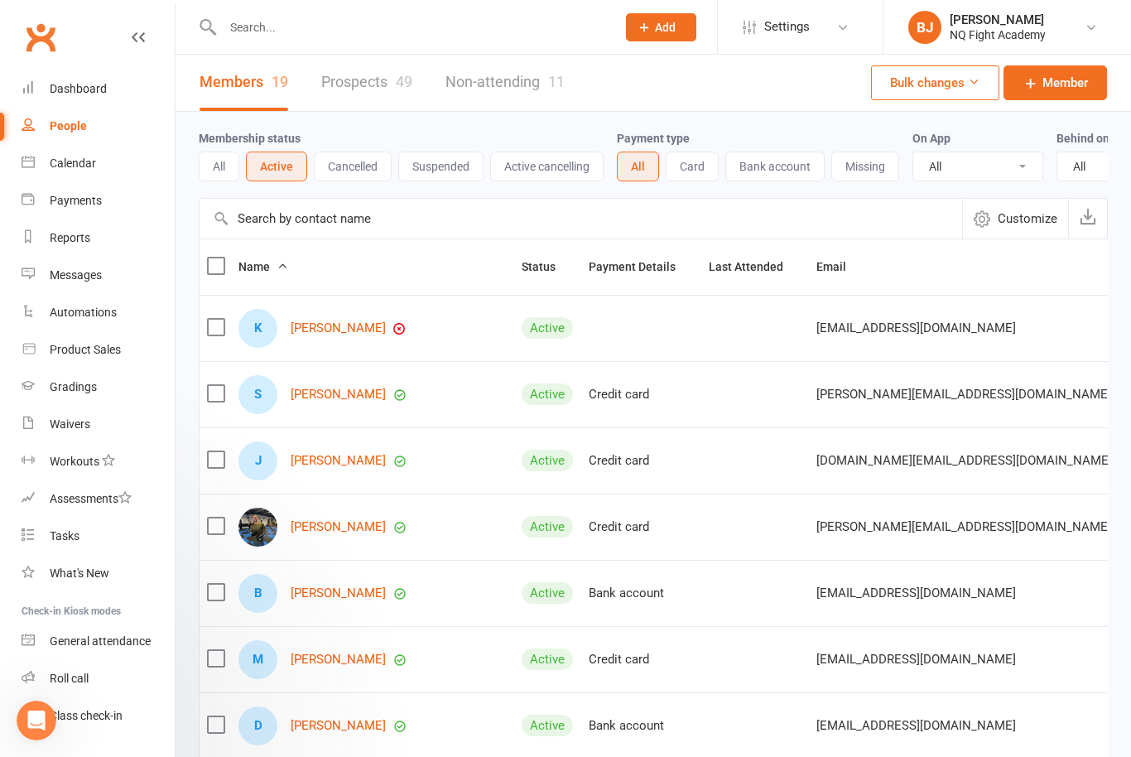
scroll to position [0, 0]
click at [845, 35] on link "Settings" at bounding box center [800, 26] width 115 height 37
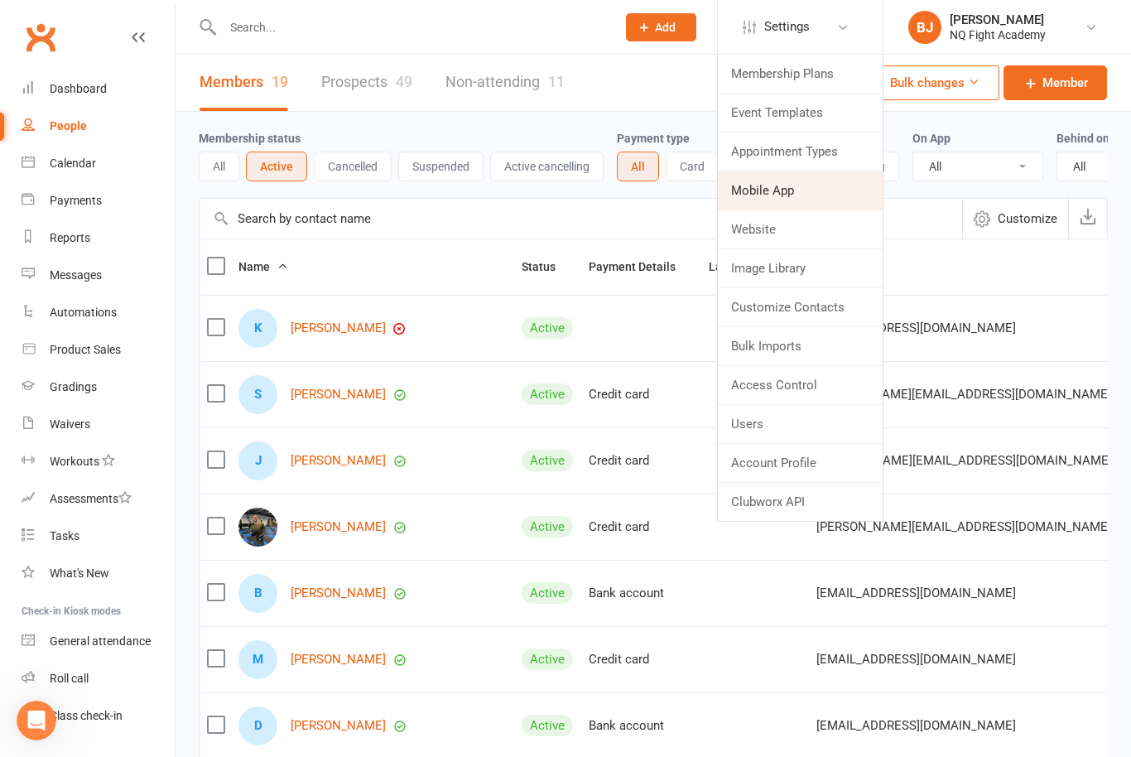
click at [824, 184] on link "Mobile App" at bounding box center [800, 190] width 165 height 38
